Goal: Task Accomplishment & Management: Manage account settings

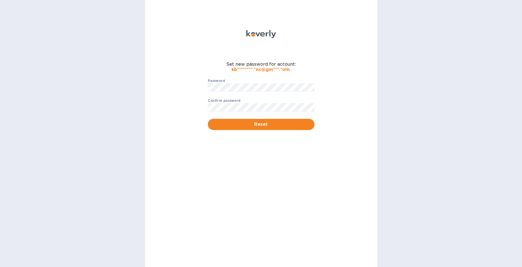
click at [286, 82] on div "Password ​" at bounding box center [261, 89] width 107 height 20
click at [215, 124] on span "Reset" at bounding box center [261, 124] width 98 height 7
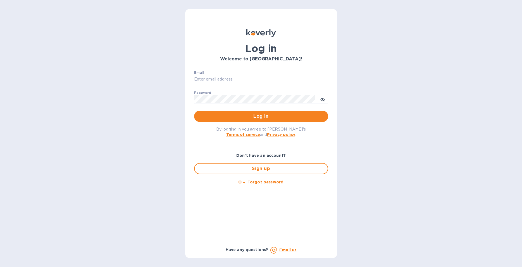
click at [211, 78] on input "Email" at bounding box center [261, 79] width 134 height 8
type input "kbmajestic.inc@gmail.com"
click at [202, 121] on button "Log in" at bounding box center [261, 116] width 134 height 11
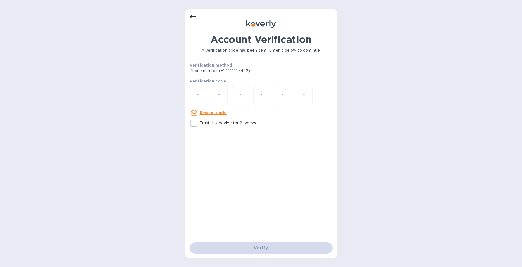
click at [204, 96] on div at bounding box center [198, 96] width 17 height 20
type input "2"
type input "0"
type input "9"
type input "5"
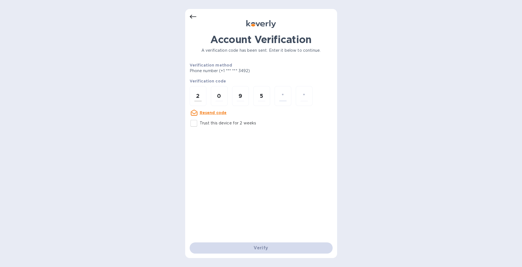
type input "9"
type input "7"
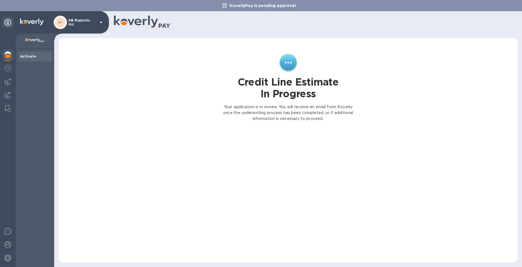
click at [157, 159] on div "Credit Line Estimate In Progress Your application is in review. You will receiv…" at bounding box center [288, 150] width 448 height 213
click at [30, 46] on div at bounding box center [35, 42] width 39 height 16
click at [82, 9] on div "KoverlyPay is pending approval." at bounding box center [261, 5] width 522 height 11
click at [10, 42] on div at bounding box center [8, 150] width 16 height 233
click at [287, 116] on p "Your application is in review. You will receive an email from Koverly once the …" at bounding box center [288, 113] width 132 height 18
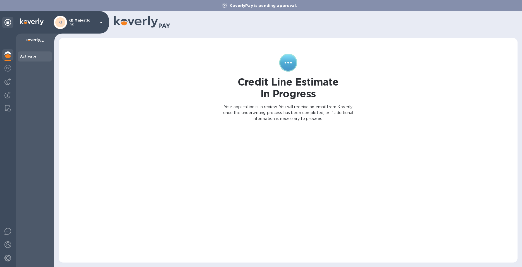
click at [285, 62] on icon at bounding box center [288, 63] width 18 height 18
click at [62, 19] on div "KI" at bounding box center [60, 22] width 10 height 10
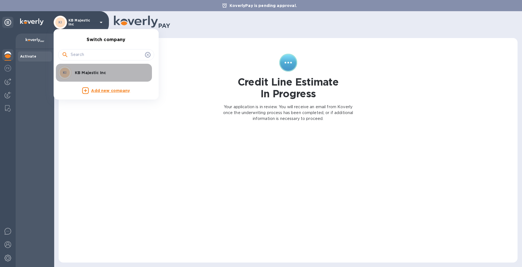
click at [76, 75] on p "KB Majestic Inc" at bounding box center [110, 73] width 70 height 6
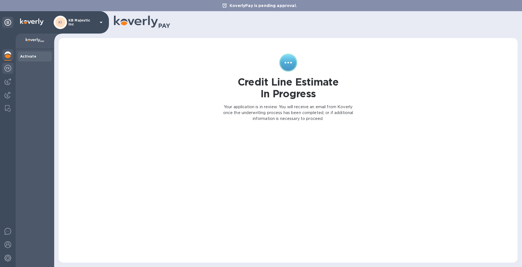
click at [8, 67] on img at bounding box center [7, 68] width 7 height 7
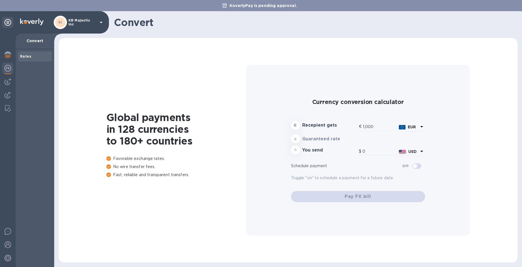
type input "1,173.55"
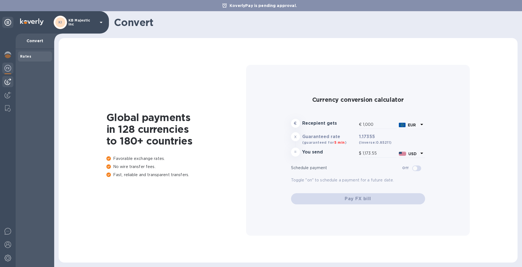
click at [8, 83] on img at bounding box center [7, 81] width 7 height 7
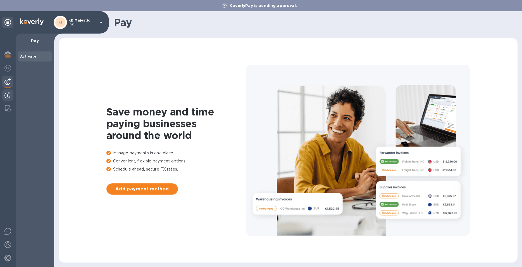
click at [9, 96] on img at bounding box center [7, 95] width 7 height 7
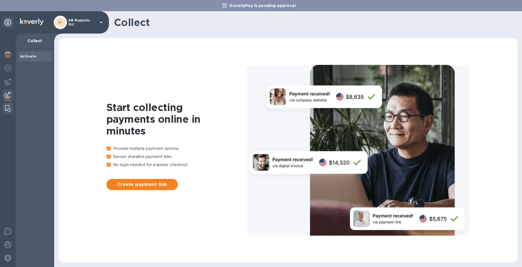
click at [8, 111] on img at bounding box center [8, 108] width 6 height 7
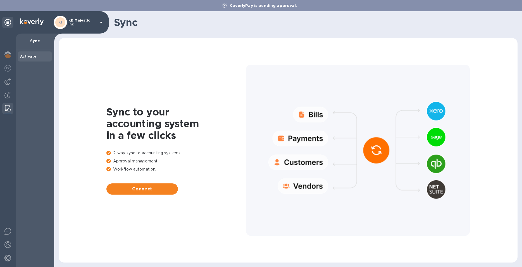
click at [14, 50] on div at bounding box center [8, 150] width 16 height 233
click at [8, 232] on img at bounding box center [7, 231] width 7 height 7
click at [8, 245] on img at bounding box center [7, 244] width 7 height 7
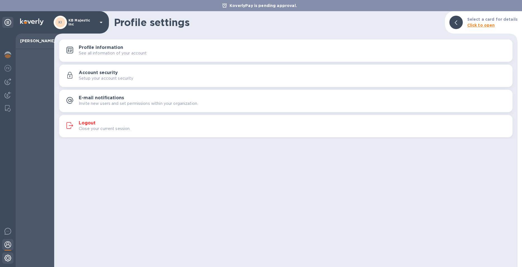
click at [8, 261] on img at bounding box center [7, 257] width 7 height 7
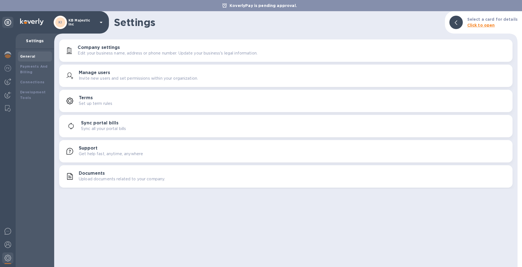
click at [97, 47] on h3 "Company settings" at bounding box center [99, 47] width 42 height 5
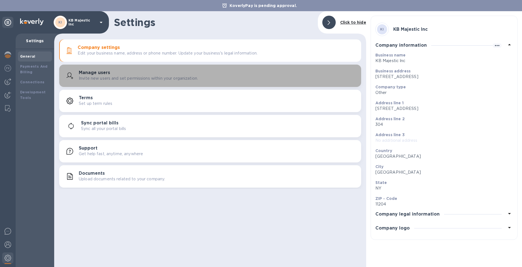
click at [94, 70] on div "Manage users Invite new users and set permissions within your organization." at bounding box center [210, 75] width 295 height 13
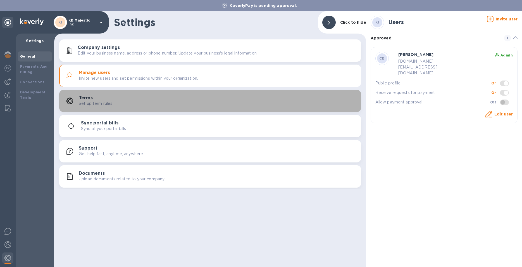
click at [94, 91] on button "Terms Set up term rules" at bounding box center [210, 101] width 302 height 22
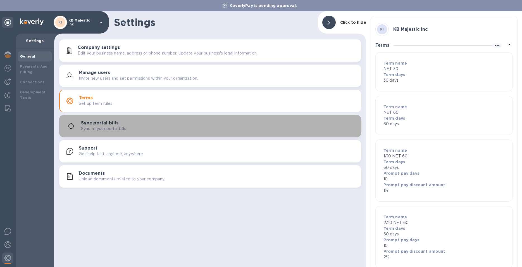
click at [92, 115] on button "Sync portal bills Sync all your portal bills" at bounding box center [210, 126] width 302 height 22
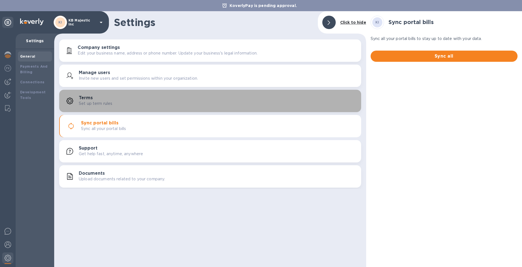
click at [97, 98] on div "Terms Set up term rules" at bounding box center [218, 100] width 278 height 11
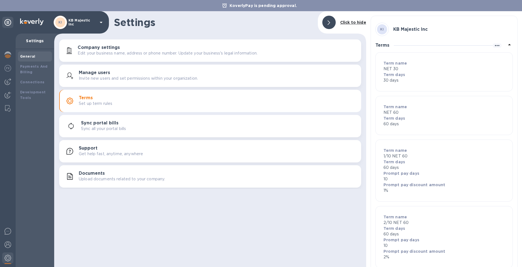
click at [92, 131] on p "Sync all your portal bills" at bounding box center [103, 129] width 45 height 6
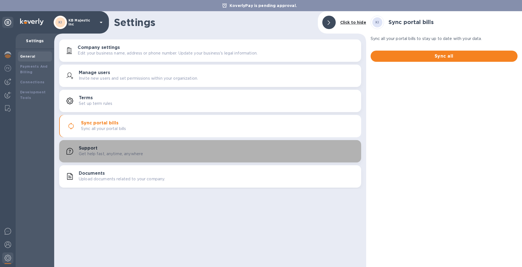
click at [91, 147] on h3 "Support" at bounding box center [88, 147] width 19 height 5
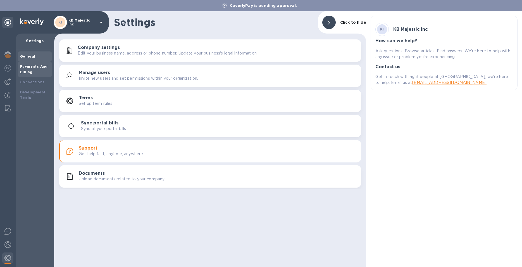
click at [36, 61] on div "Payments And Billing" at bounding box center [35, 69] width 34 height 16
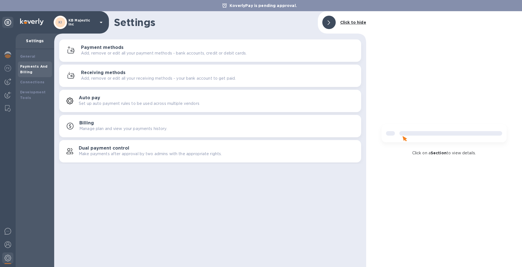
click at [37, 69] on div "Payments And Billing" at bounding box center [35, 69] width 30 height 11
click at [97, 52] on p "Add, remove or edit all your payment methods - bank accounts, credit or debit c…" at bounding box center [164, 53] width 166 height 6
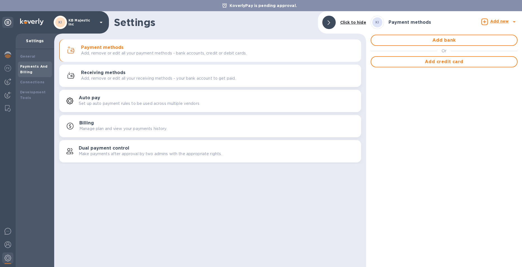
click at [99, 65] on button "Receiving methods Add, remove or edit all your receiving methods - your bank ac…" at bounding box center [210, 76] width 302 height 22
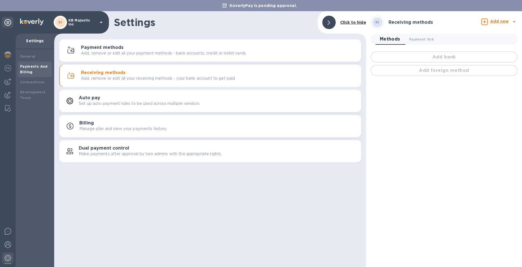
click at [96, 81] on div "Receiving methods Add, remove or edit all your receiving methods - your bank ac…" at bounding box center [210, 75] width 295 height 13
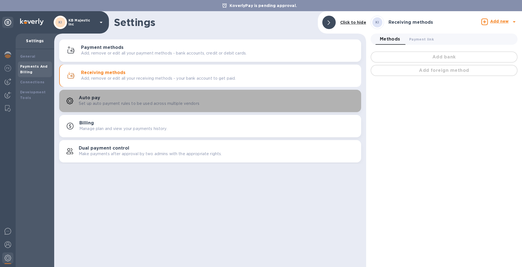
click at [94, 94] on button "Auto pay Set up auto payment rules to be used across multiple vendors" at bounding box center [210, 101] width 302 height 22
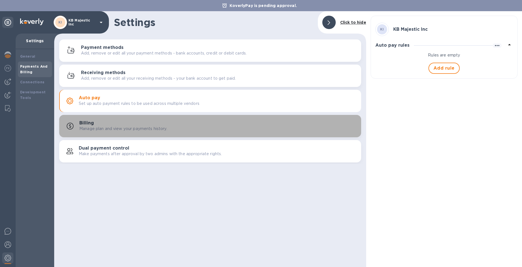
click at [90, 116] on button "Billing Manage plan and view your payments history." at bounding box center [210, 126] width 302 height 22
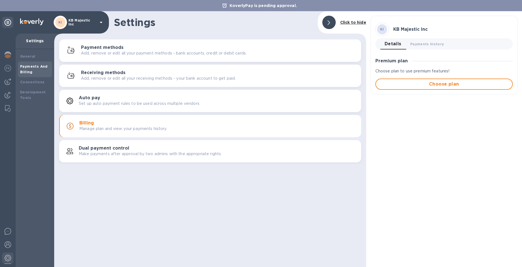
click at [82, 144] on button "Dual payment control Make payments after approval by two admins with the approp…" at bounding box center [210, 151] width 302 height 22
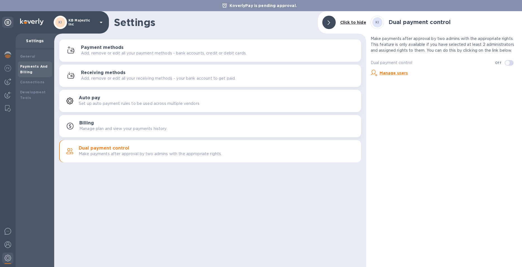
click at [28, 71] on b "Payments And Billing" at bounding box center [34, 69] width 28 height 10
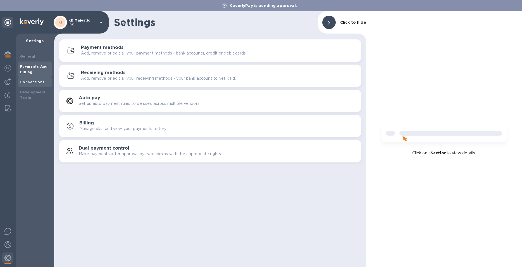
click at [31, 77] on div "Connections" at bounding box center [35, 82] width 34 height 10
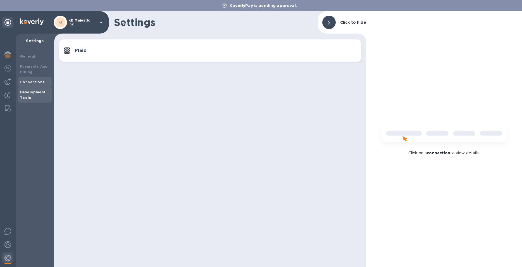
click at [31, 95] on div "Development Tools" at bounding box center [35, 94] width 30 height 11
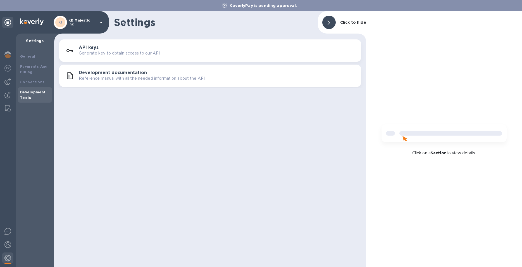
click at [13, 86] on div at bounding box center [8, 150] width 16 height 233
click at [7, 84] on img at bounding box center [7, 81] width 7 height 7
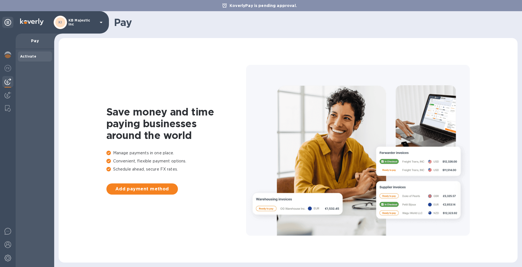
click at [16, 91] on div "Activate" at bounding box center [35, 158] width 39 height 218
click at [7, 93] on img at bounding box center [7, 95] width 7 height 7
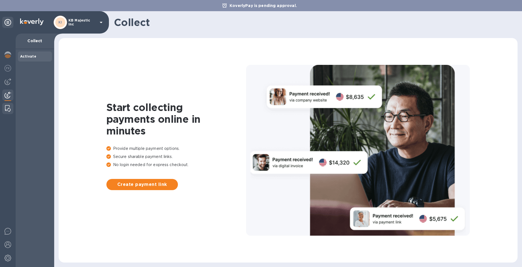
click at [7, 112] on div at bounding box center [8, 108] width 10 height 11
